Goal: Task Accomplishment & Management: Manage account settings

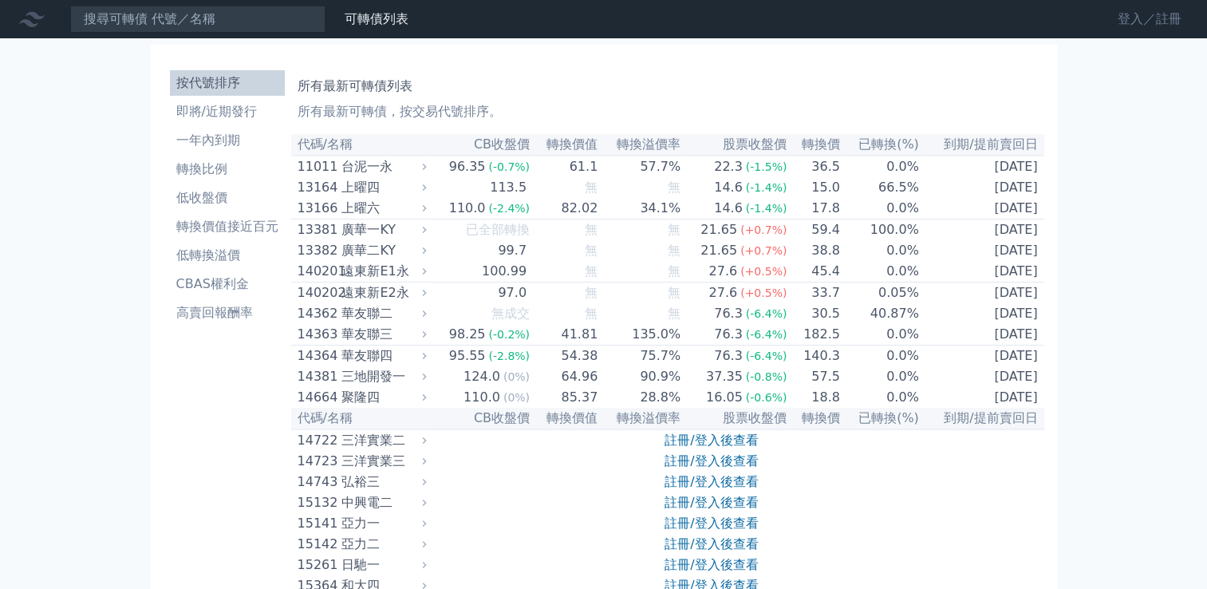
click at [1126, 18] on link "登入／註冊" at bounding box center [1149, 19] width 89 height 26
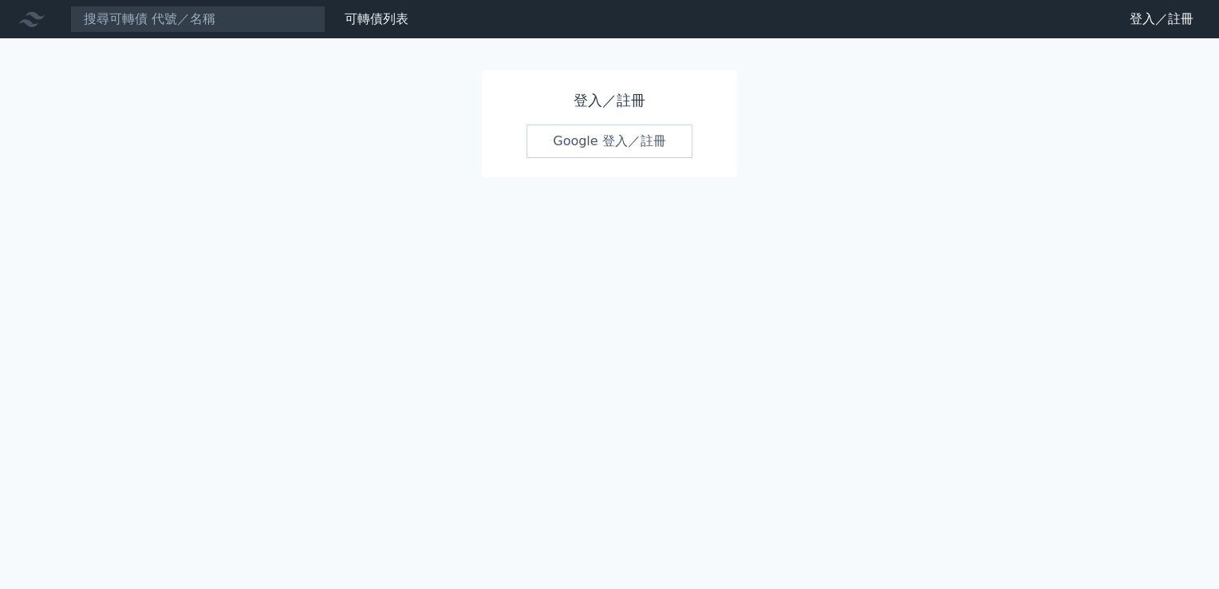
click at [613, 141] on link "Google 登入／註冊" at bounding box center [610, 141] width 166 height 34
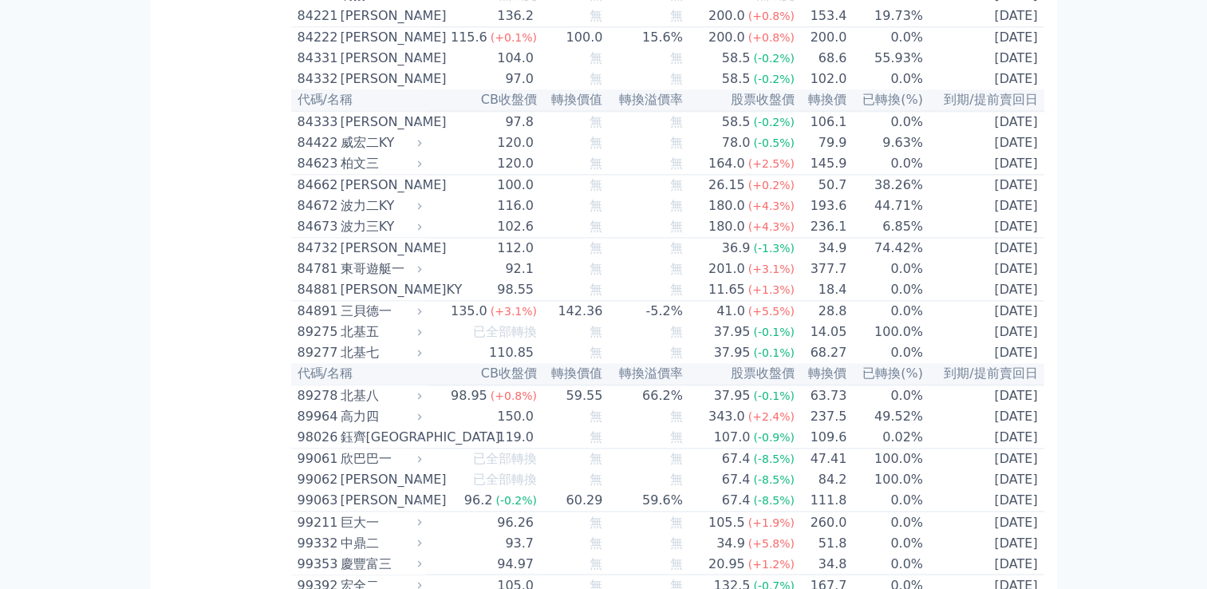
scroll to position [8847, 0]
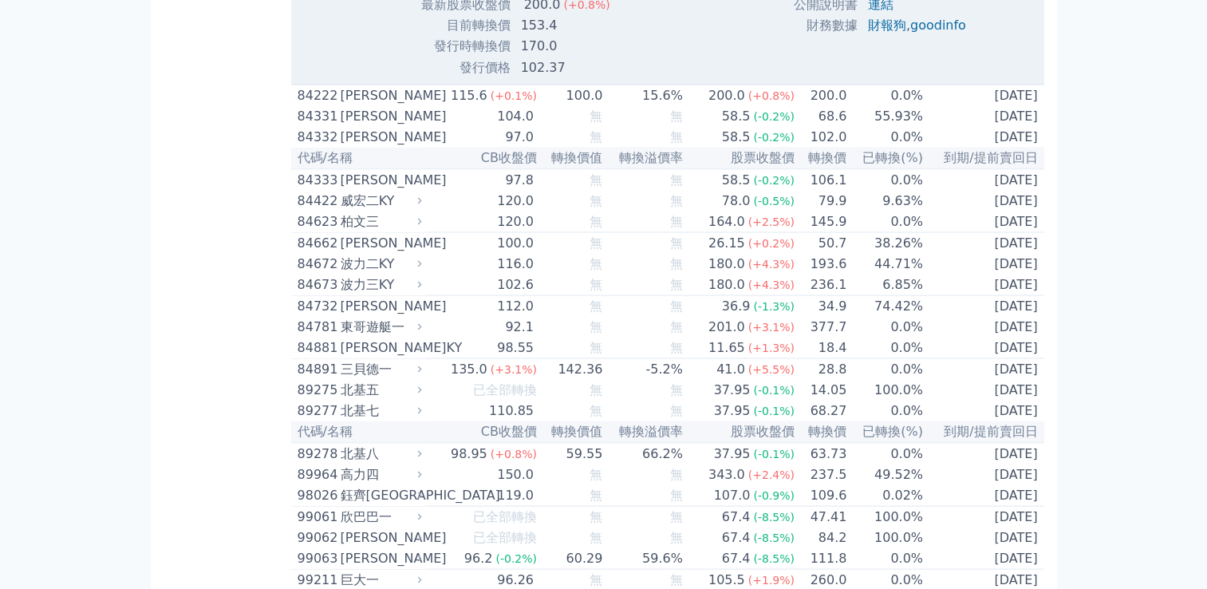
scroll to position [9086, 0]
